Goal: Information Seeking & Learning: Learn about a topic

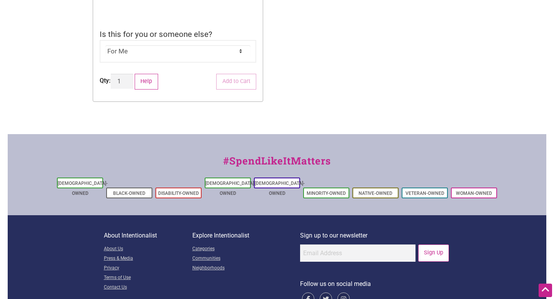
scroll to position [272, 0]
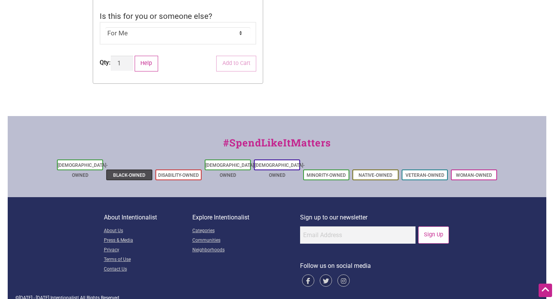
click at [137, 173] on link "Black-Owned" at bounding box center [129, 175] width 32 height 5
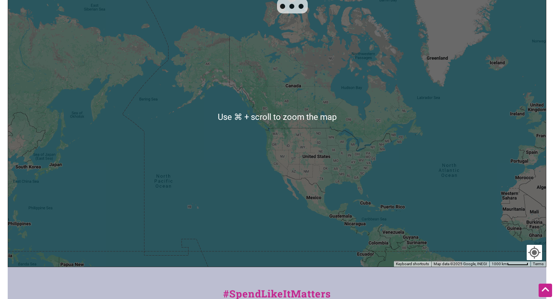
scroll to position [271, 0]
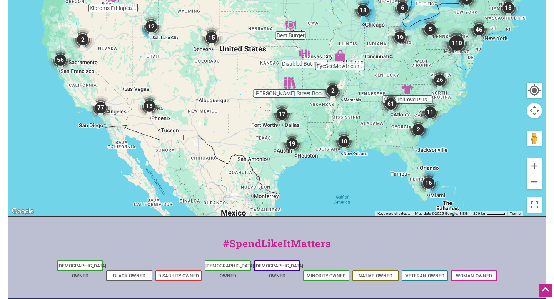
click at [104, 107] on img "77" at bounding box center [100, 107] width 23 height 23
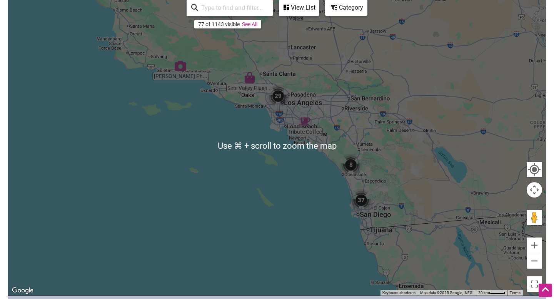
scroll to position [190, 0]
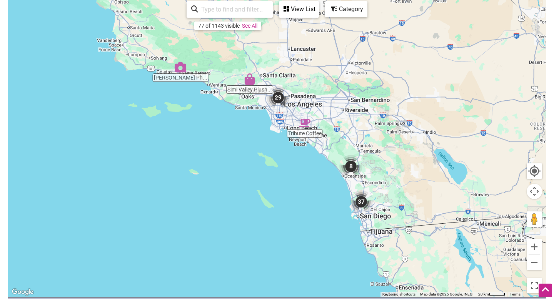
click at [281, 99] on img "29" at bounding box center [278, 97] width 23 height 23
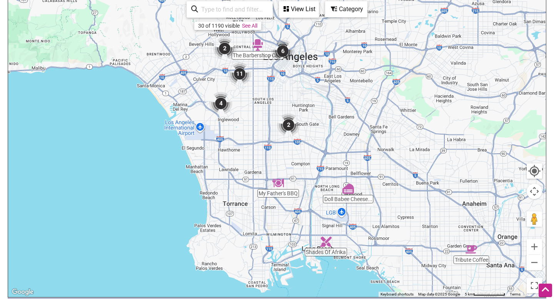
click at [228, 50] on img "2" at bounding box center [224, 48] width 23 height 23
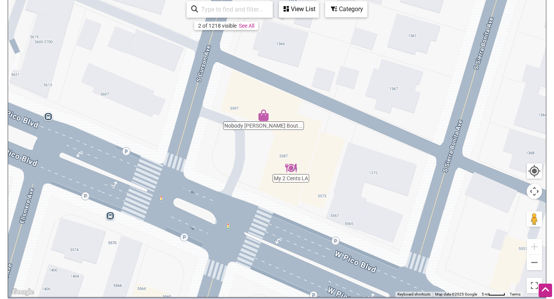
click at [290, 180] on div "To navigate, press the arrow keys." at bounding box center [277, 147] width 538 height 299
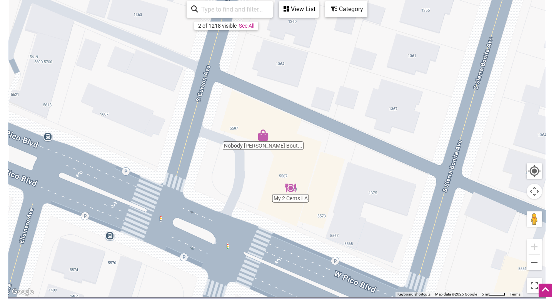
drag, startPoint x: 249, startPoint y: 97, endPoint x: 248, endPoint y: 118, distance: 21.6
click at [248, 118] on div "To navigate, press the arrow keys." at bounding box center [277, 147] width 538 height 299
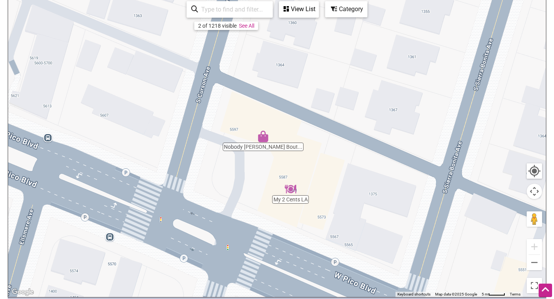
click at [266, 139] on img "Nobody Jones Boutique" at bounding box center [263, 137] width 12 height 12
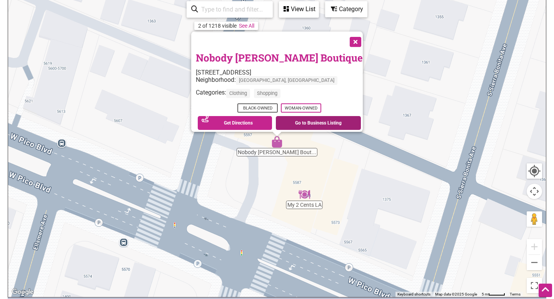
click at [289, 117] on link "Go to Business Listing" at bounding box center [318, 123] width 85 height 14
click at [345, 37] on button "Close" at bounding box center [354, 41] width 19 height 19
